Goal: Learn about a topic

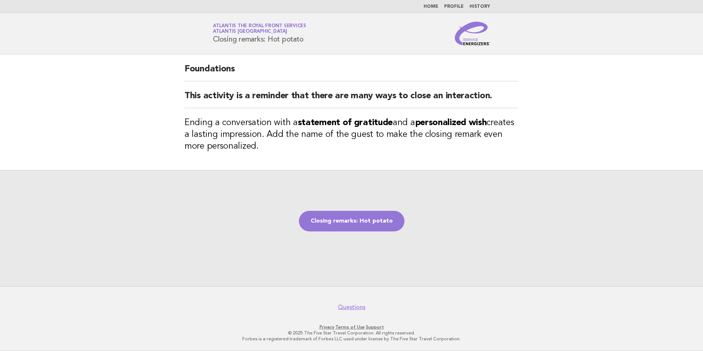
click at [436, 5] on link "Home" at bounding box center [431, 6] width 15 height 4
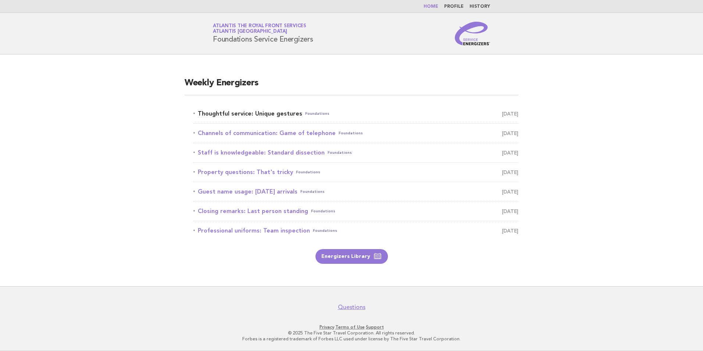
click at [283, 113] on link "Thoughtful service: Unique gestures Foundations August 28" at bounding box center [355, 114] width 325 height 10
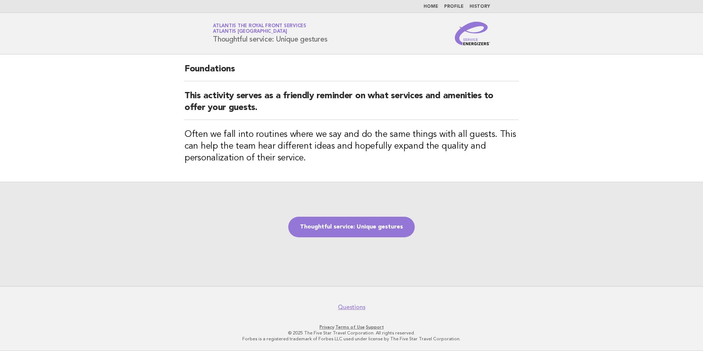
click at [116, 56] on main "Foundations This activity serves as a friendly reminder on what services and am…" at bounding box center [351, 170] width 703 height 232
click at [432, 6] on link "Home" at bounding box center [431, 6] width 15 height 4
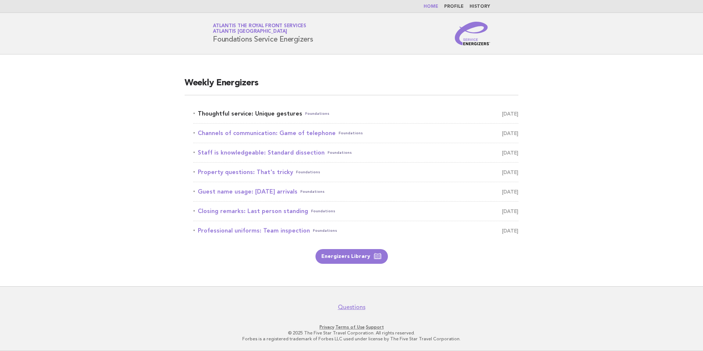
click at [282, 115] on link "Thoughtful service: Unique gestures Foundations [DATE]" at bounding box center [355, 114] width 325 height 10
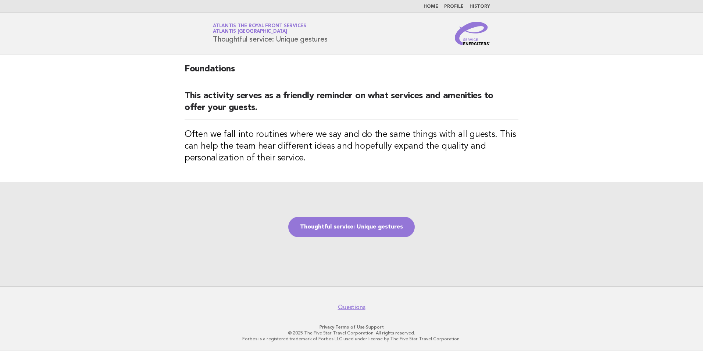
click at [430, 5] on link "Home" at bounding box center [431, 6] width 15 height 4
click at [373, 228] on link "Thoughtful service: Unique gestures" at bounding box center [351, 227] width 127 height 21
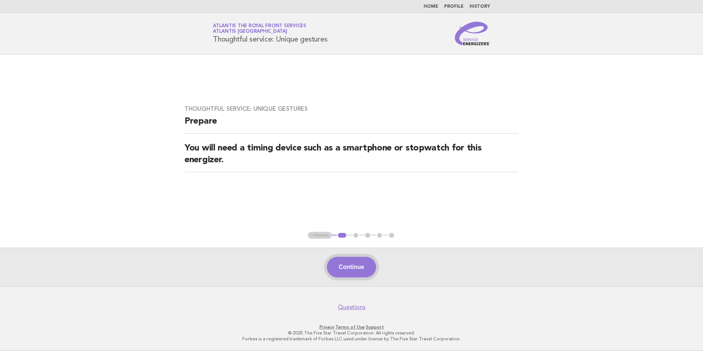
click at [365, 270] on button "Continue" at bounding box center [351, 267] width 49 height 21
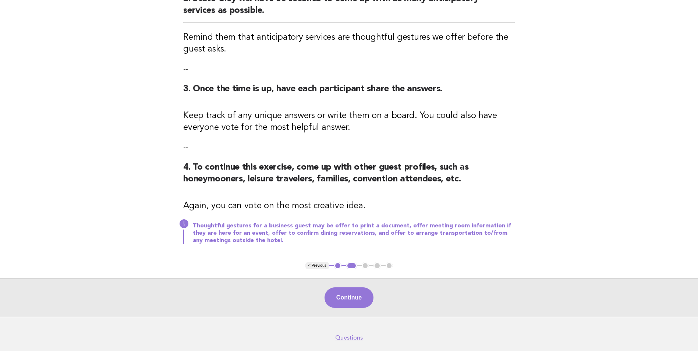
scroll to position [216, 0]
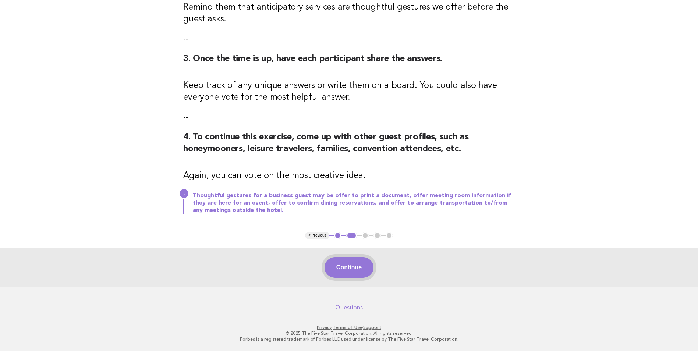
click at [353, 266] on button "Continue" at bounding box center [348, 267] width 49 height 21
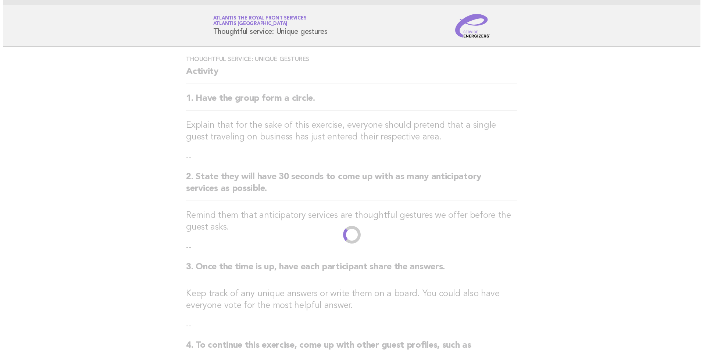
scroll to position [0, 0]
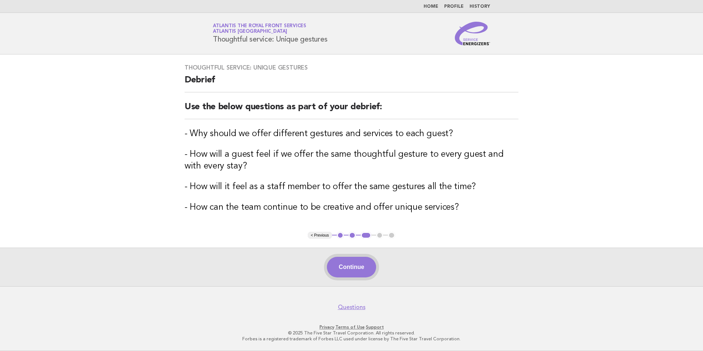
click at [356, 266] on button "Continue" at bounding box center [351, 267] width 49 height 21
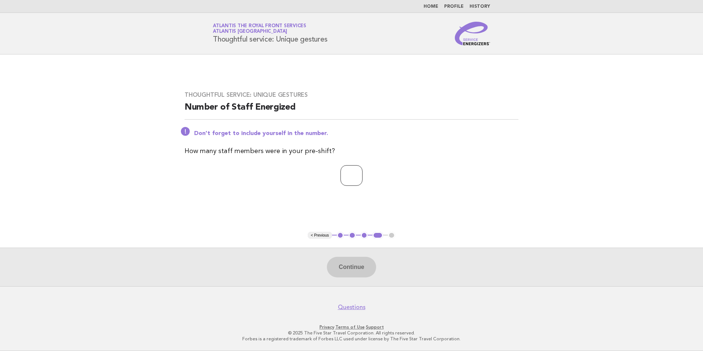
click at [348, 177] on input "number" at bounding box center [352, 175] width 22 height 21
type input "**"
click at [352, 269] on button "Continue" at bounding box center [351, 267] width 49 height 21
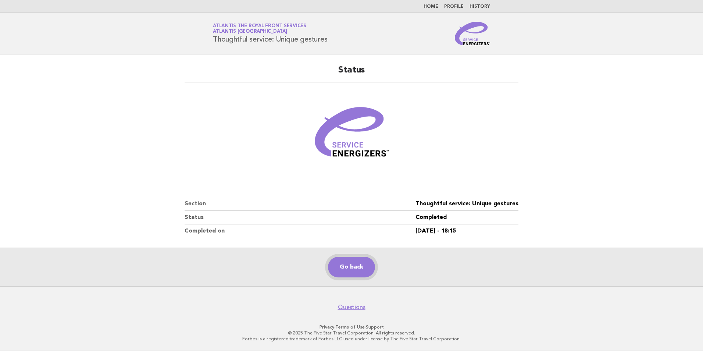
click at [352, 269] on link "Go back" at bounding box center [351, 267] width 47 height 21
